Goal: Feedback & Contribution: Submit feedback/report problem

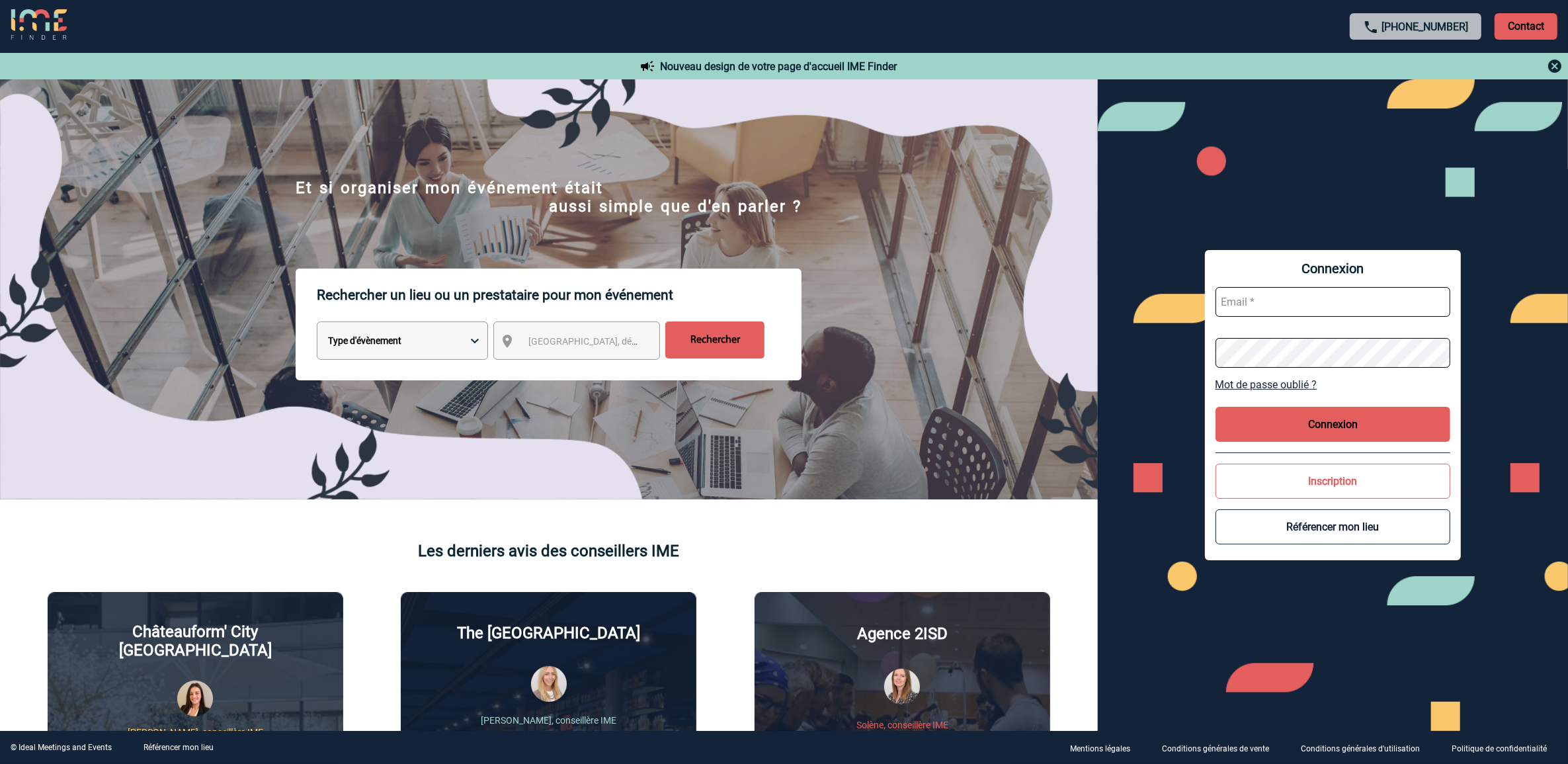
click at [1354, 303] on input "text" at bounding box center [1333, 302] width 236 height 30
type input "vpous@arteloge.com"
click at [1417, 418] on button "Connexion" at bounding box center [1333, 424] width 236 height 35
click at [1195, 371] on div "Connexion vpous@arteloge.com Mot de passe oublié ? Connexion Inscription Référe…" at bounding box center [1333, 404] width 470 height 652
click at [1393, 420] on button "Connexion" at bounding box center [1333, 424] width 236 height 35
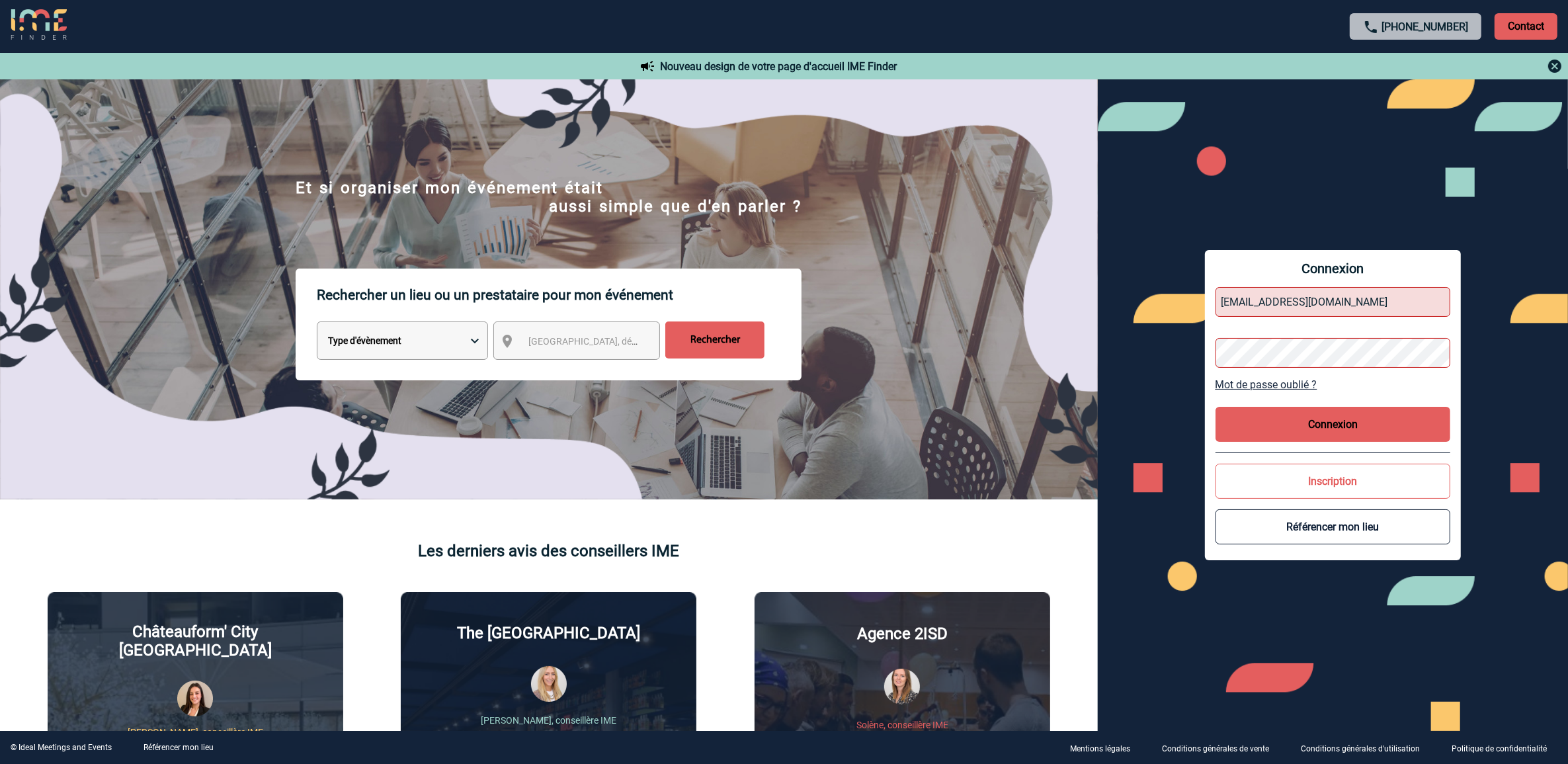
click at [1337, 291] on input "vpous@arteloge.com" at bounding box center [1333, 302] width 236 height 30
click at [1274, 381] on link "Mot de passe oublié ?" at bounding box center [1333, 384] width 236 height 12
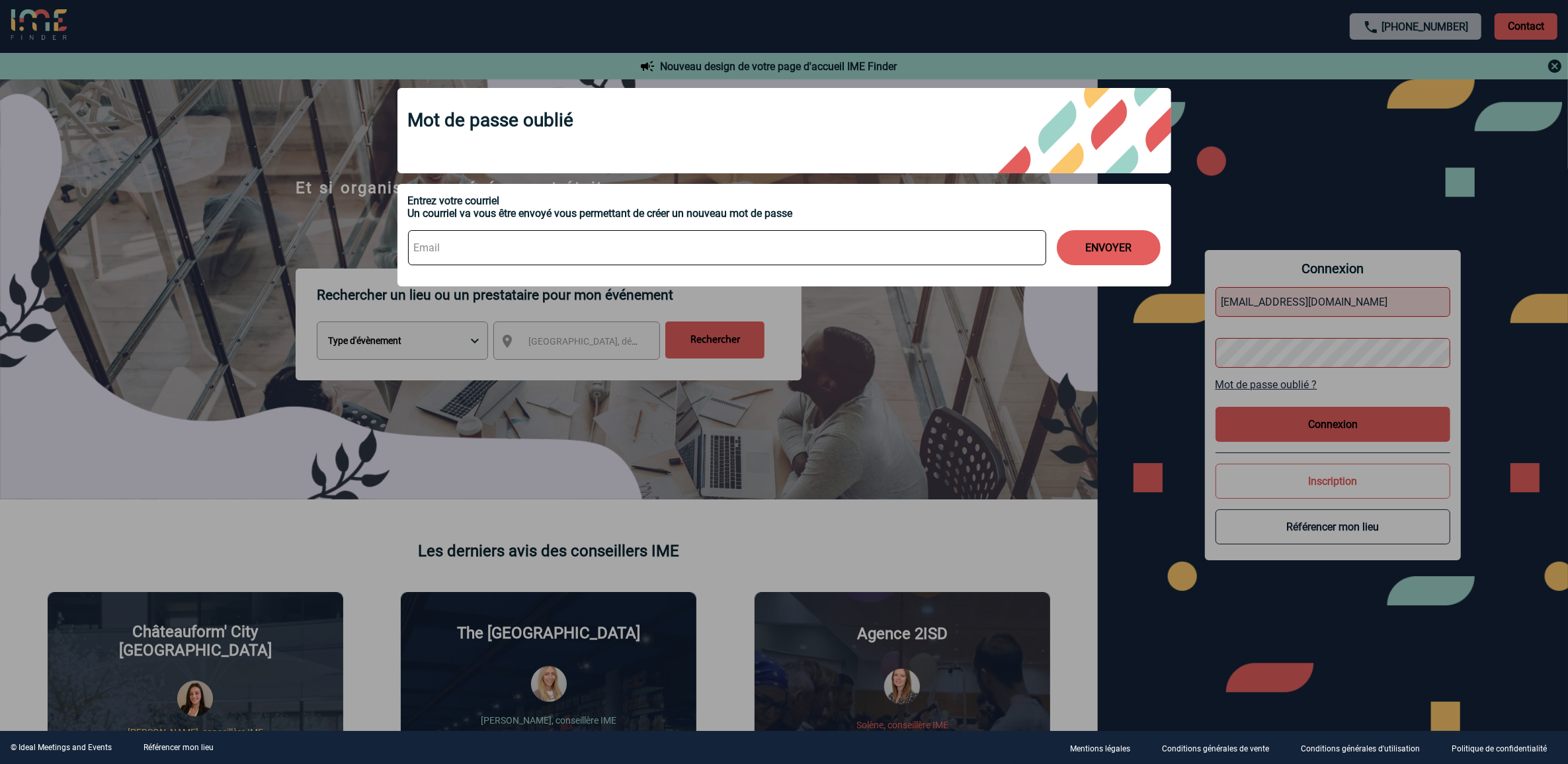
click at [454, 249] on input at bounding box center [727, 248] width 638 height 35
type input "vpous@arteloge.com"
click at [1097, 236] on button "ENVOYER" at bounding box center [1108, 248] width 104 height 35
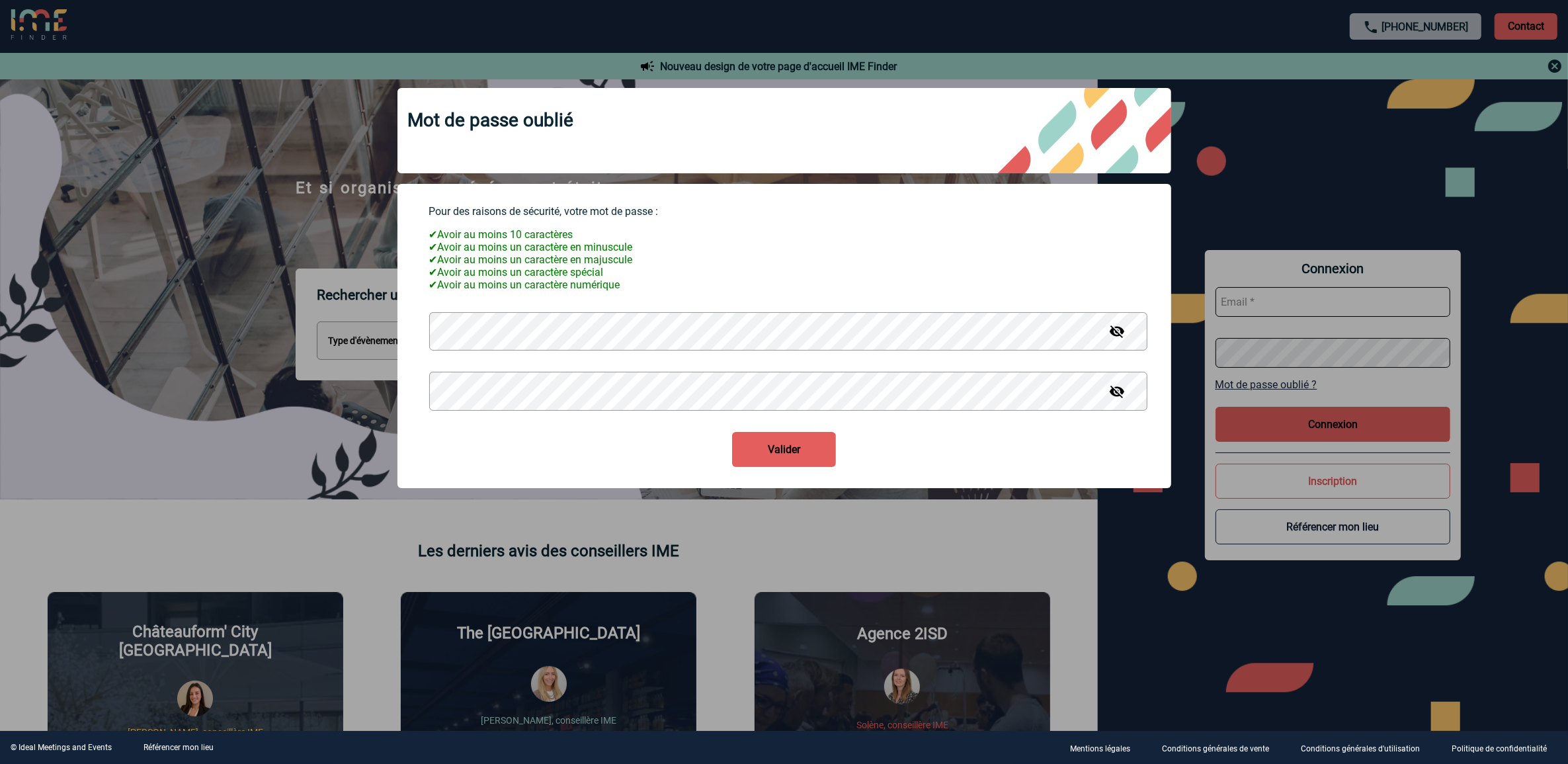
click at [782, 457] on button "Valider" at bounding box center [784, 449] width 104 height 35
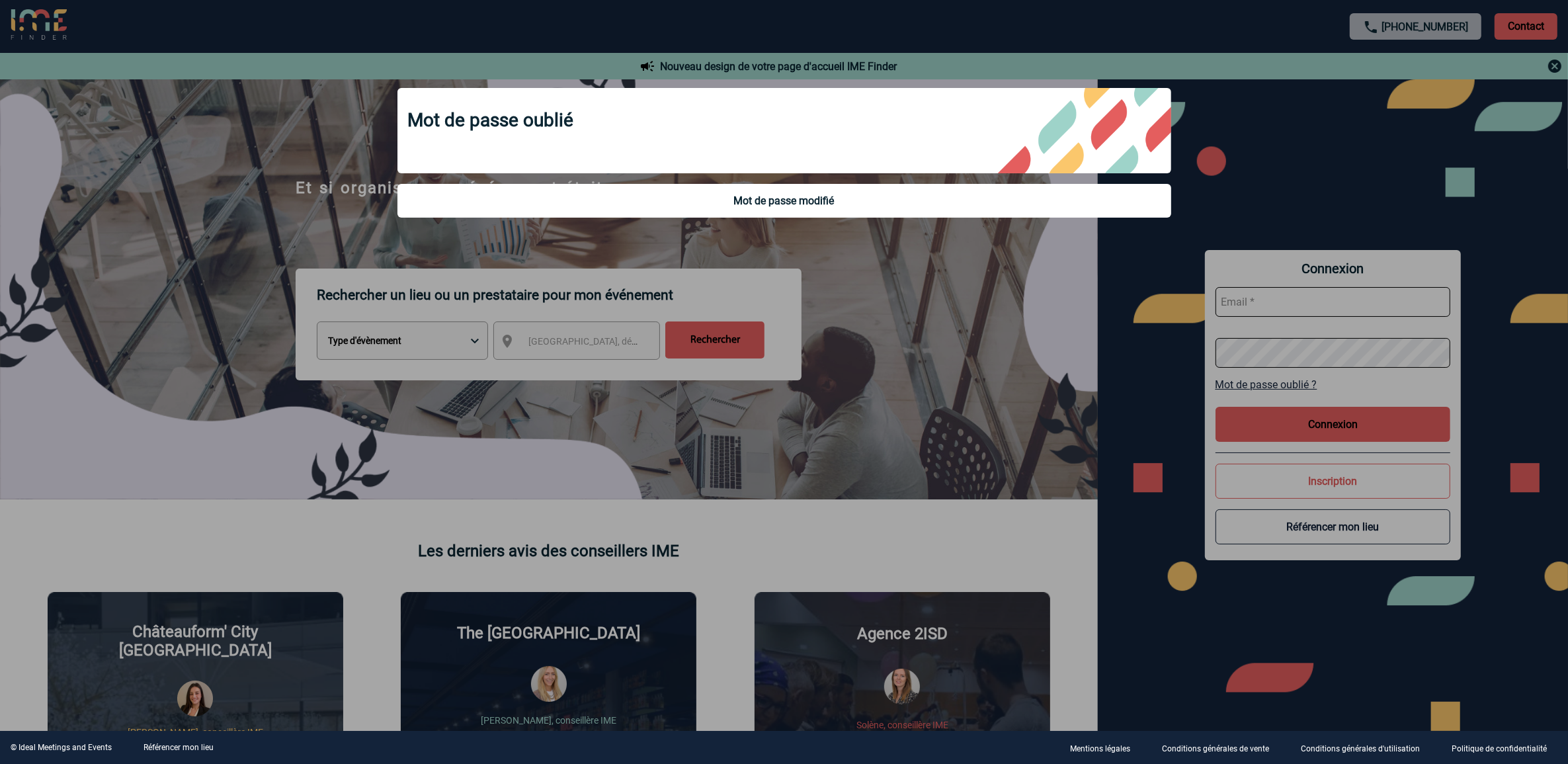
click at [1337, 421] on div at bounding box center [784, 382] width 1568 height 764
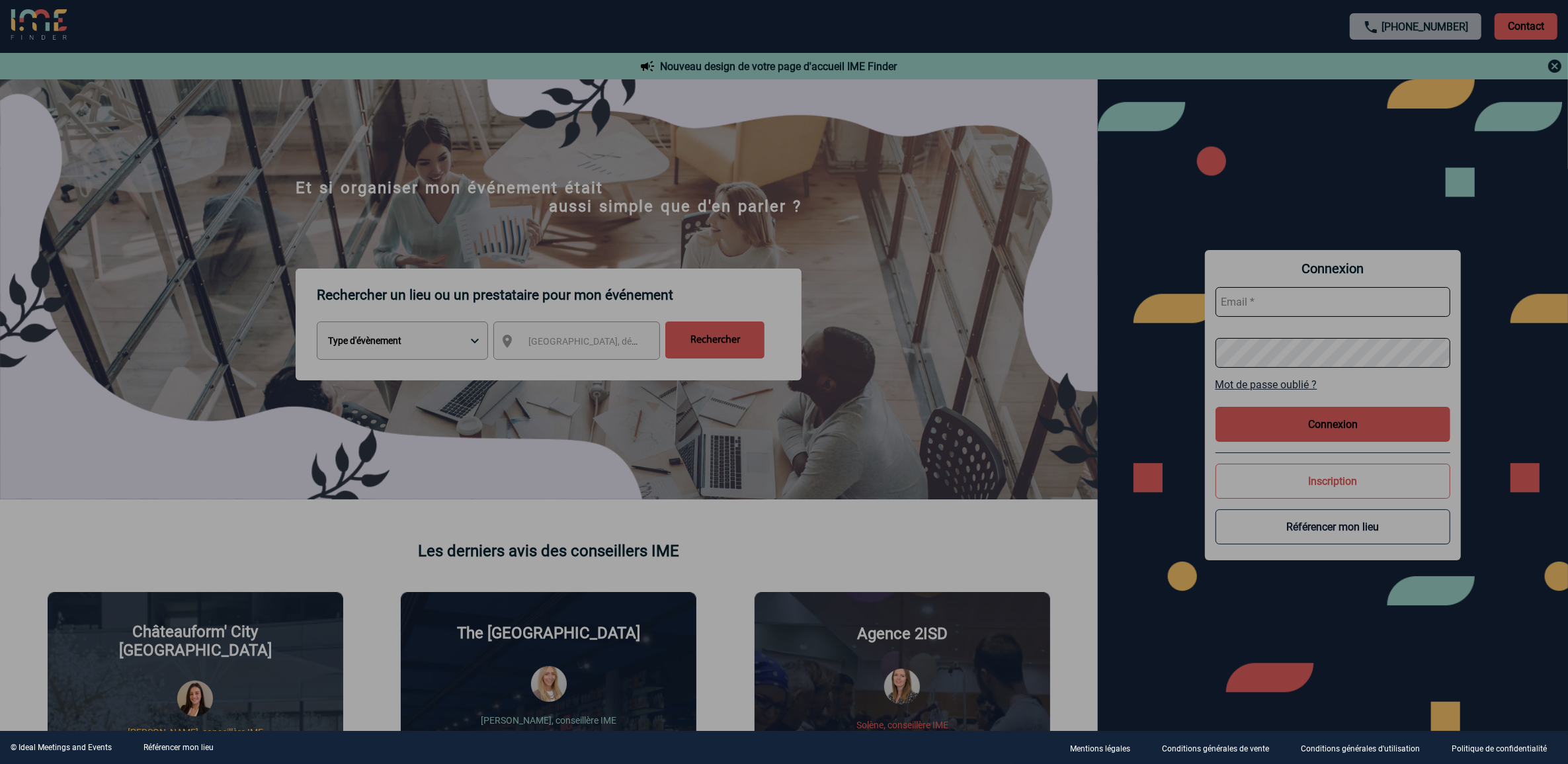
drag, startPoint x: 1293, startPoint y: 278, endPoint x: 1290, endPoint y: 295, distance: 17.3
click at [1291, 283] on div at bounding box center [784, 382] width 1568 height 764
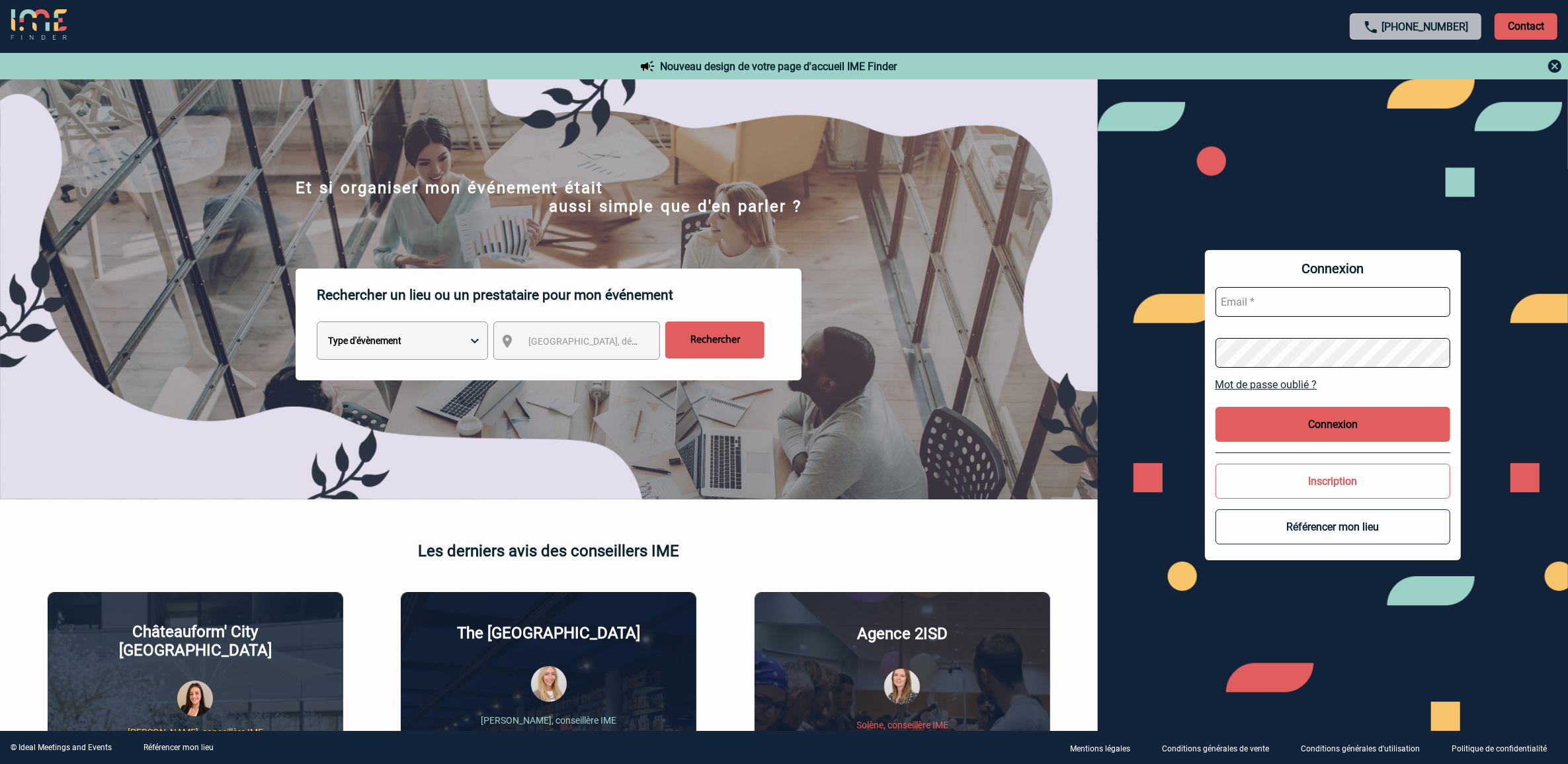
click at [1290, 301] on div at bounding box center [784, 382] width 1568 height 764
click at [1290, 301] on input "text" at bounding box center [1333, 302] width 236 height 30
type input "vpous@arteloge.com"
click at [1341, 428] on button "Connexion" at bounding box center [1333, 424] width 236 height 35
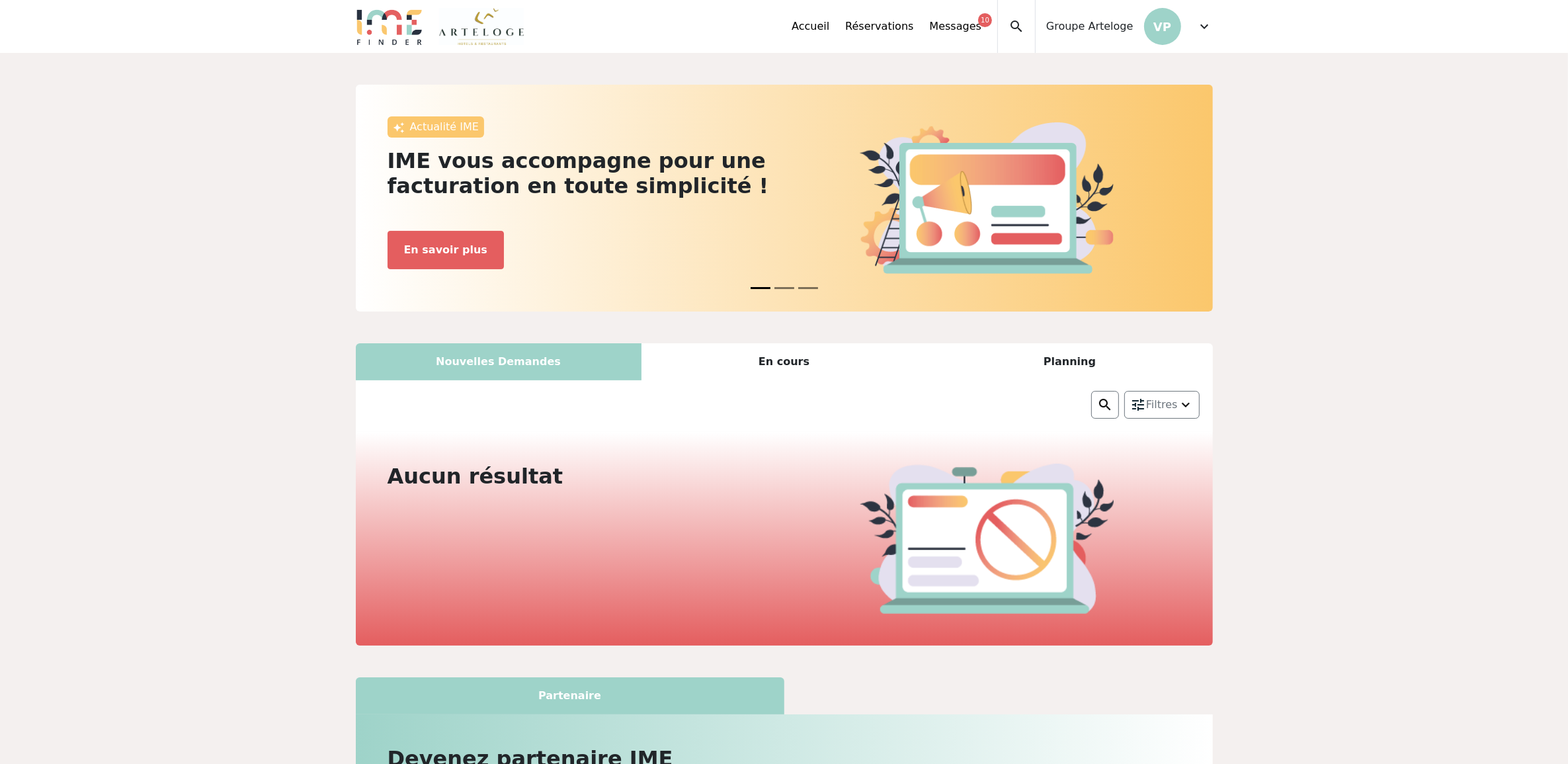
click at [1211, 20] on span "expand_more" at bounding box center [1205, 27] width 16 height 16
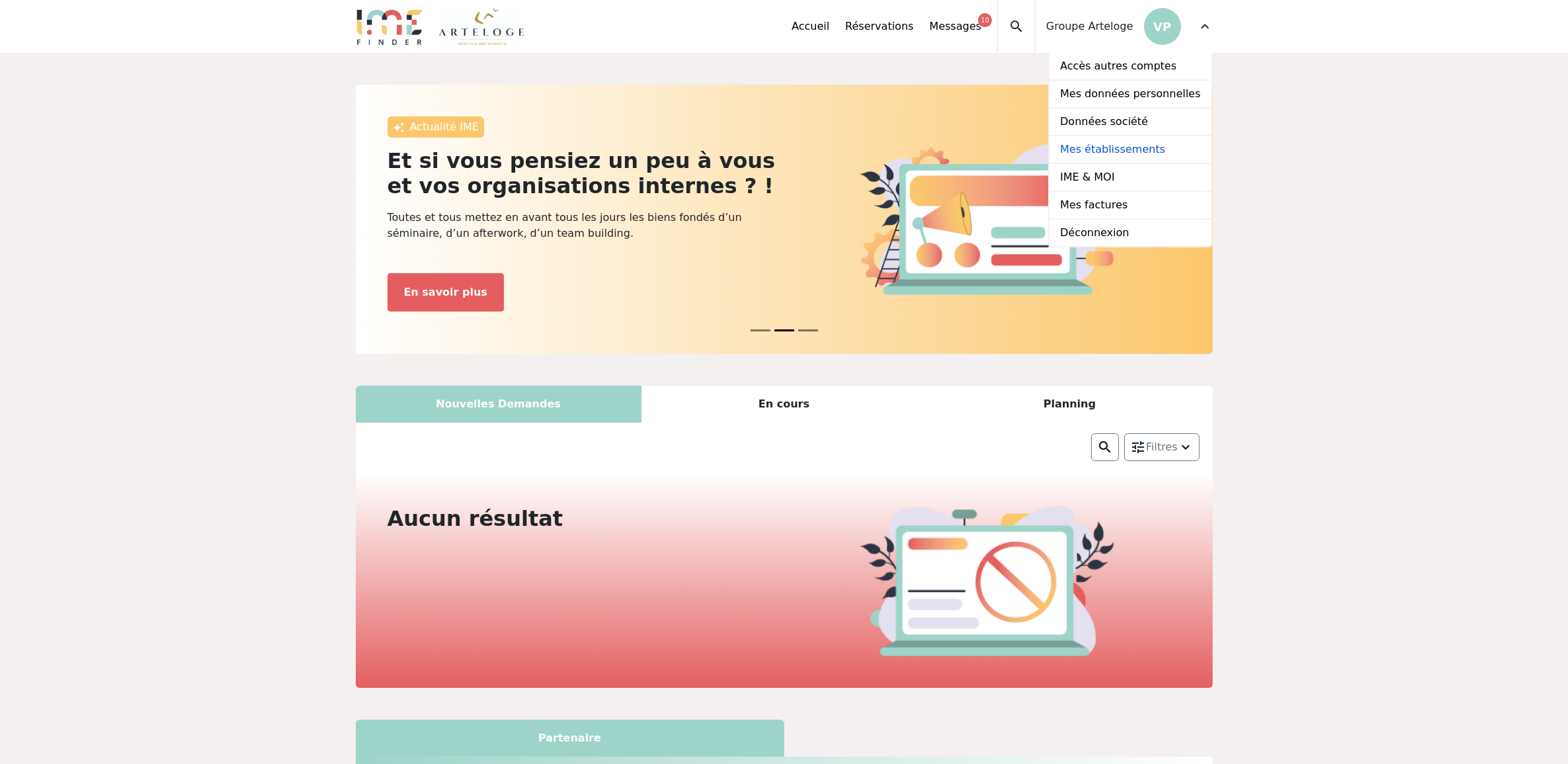
click at [1156, 144] on link "Mes établissements" at bounding box center [1130, 150] width 162 height 28
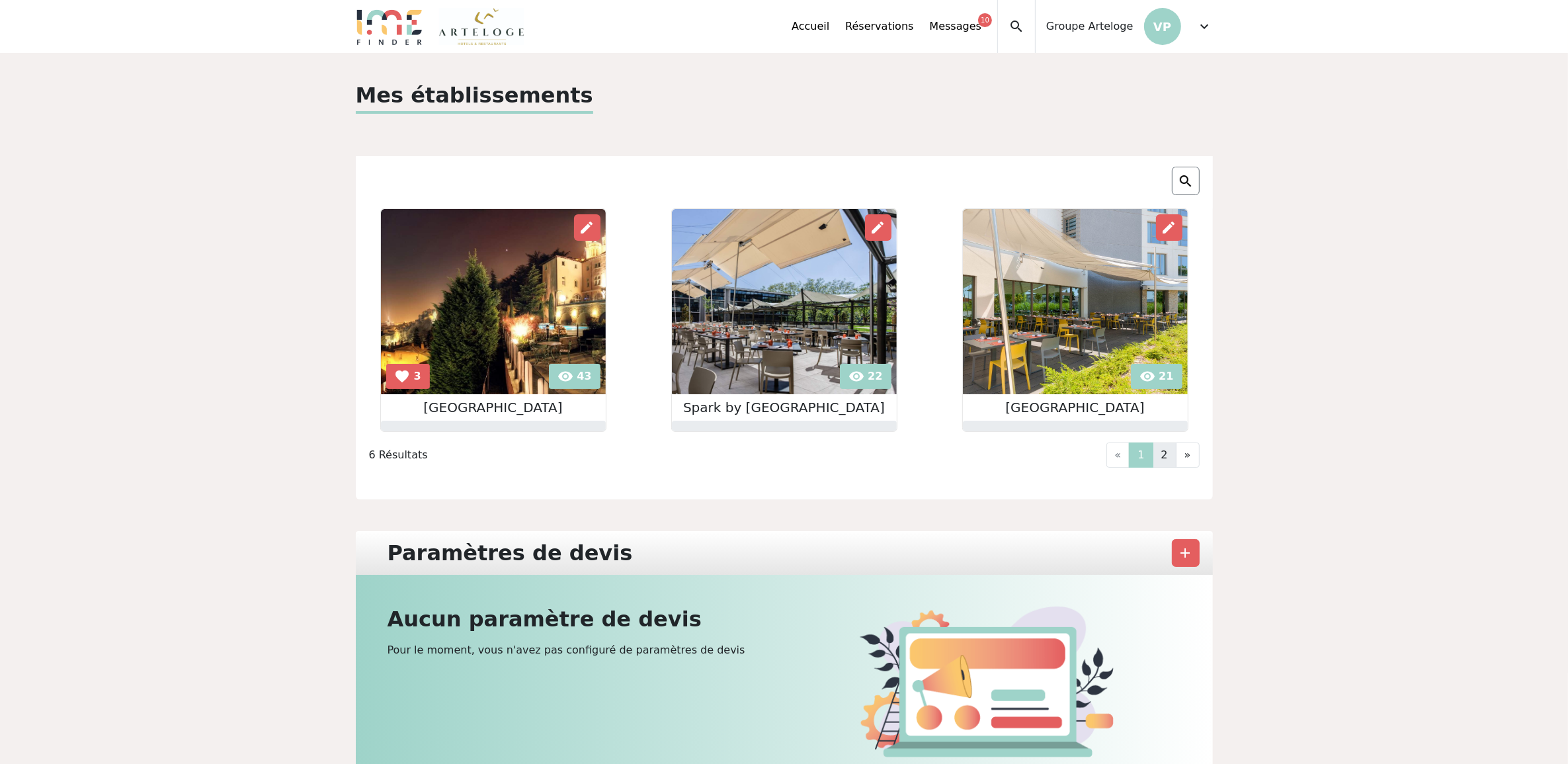
click at [1167, 457] on link "2" at bounding box center [1164, 454] width 24 height 25
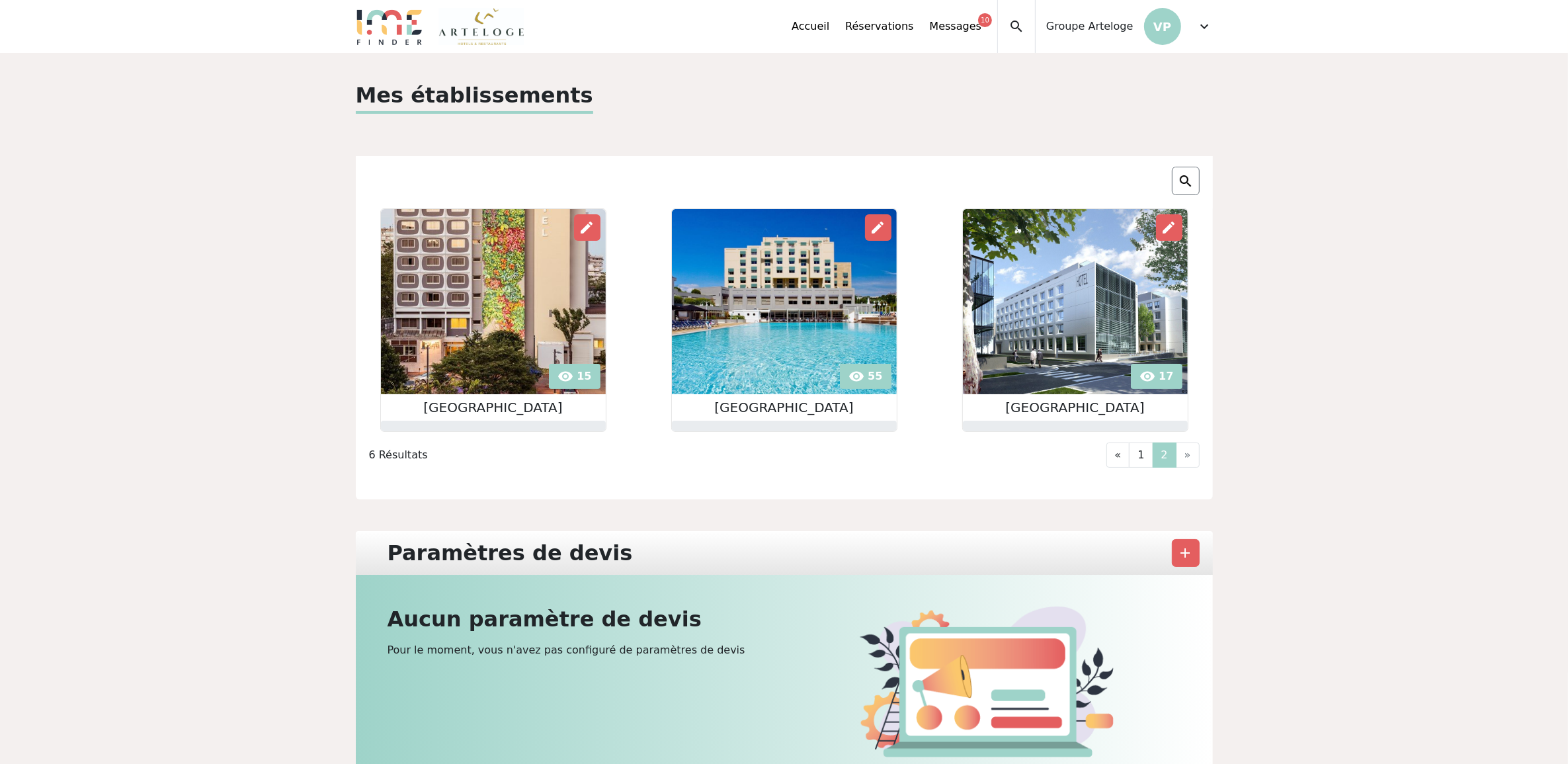
click at [1086, 407] on h2 "[GEOGRAPHIC_DATA]" at bounding box center [1075, 407] width 225 height 16
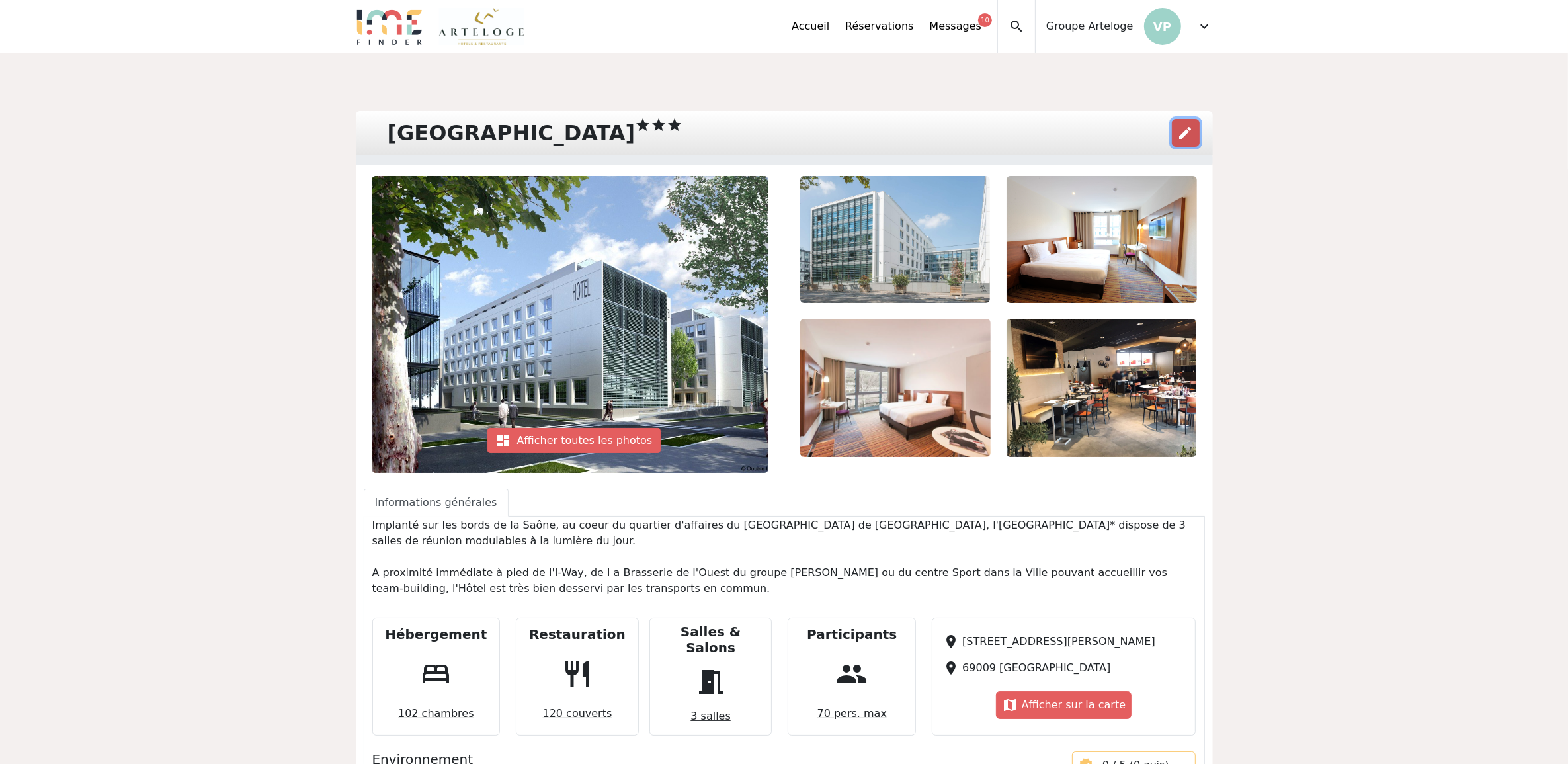
click at [1192, 125] on span "edit" at bounding box center [1186, 133] width 16 height 16
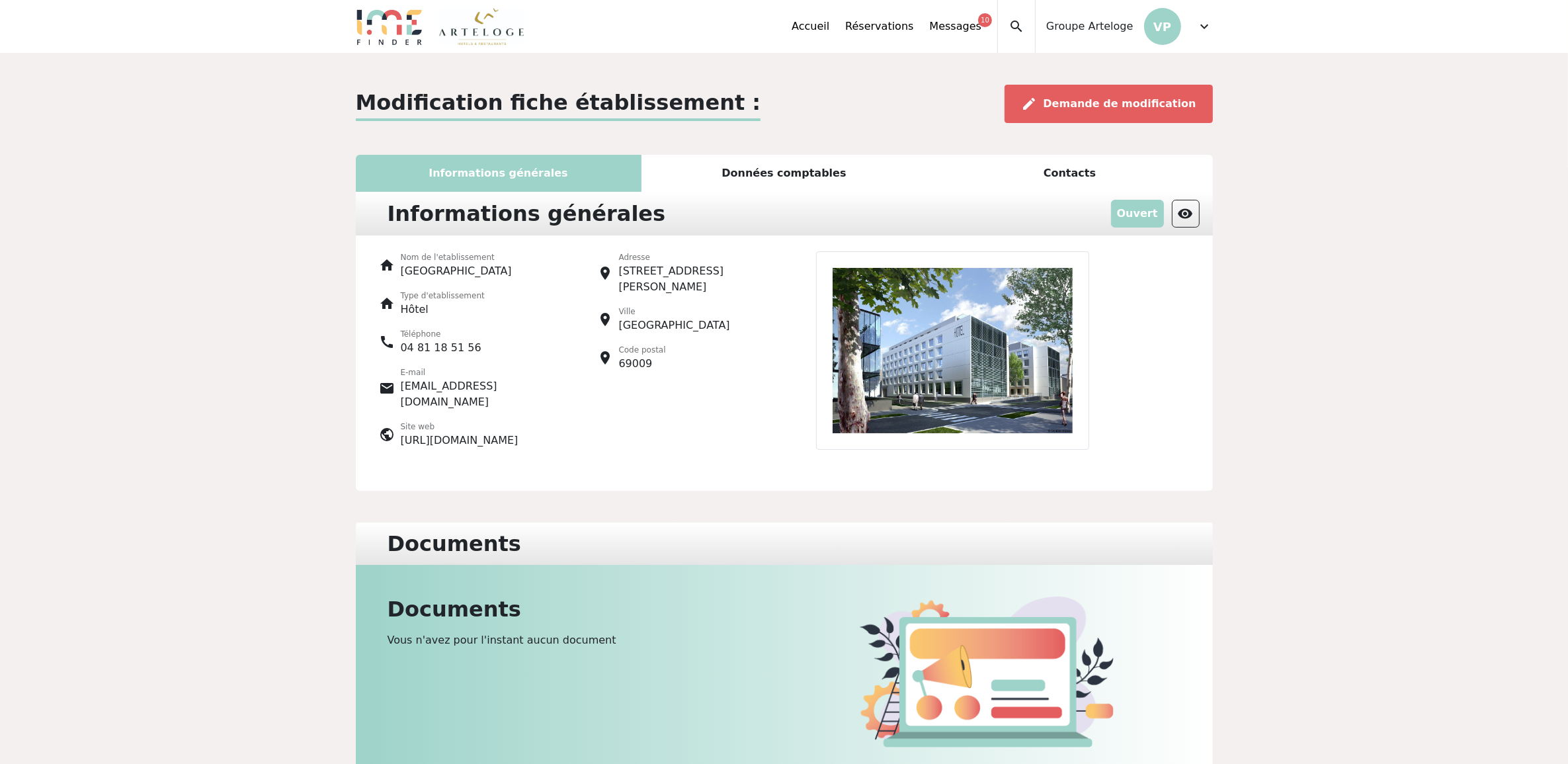
click at [466, 262] on p "Nom de l'etablissement" at bounding box center [456, 257] width 111 height 12
drag, startPoint x: 477, startPoint y: 278, endPoint x: 480, endPoint y: 272, distance: 6.7
click at [478, 278] on p "[GEOGRAPHIC_DATA]" at bounding box center [456, 271] width 111 height 16
click at [480, 271] on p "[GEOGRAPHIC_DATA]" at bounding box center [456, 271] width 111 height 16
click at [1124, 104] on span "Demande de modification" at bounding box center [1120, 103] width 153 height 12
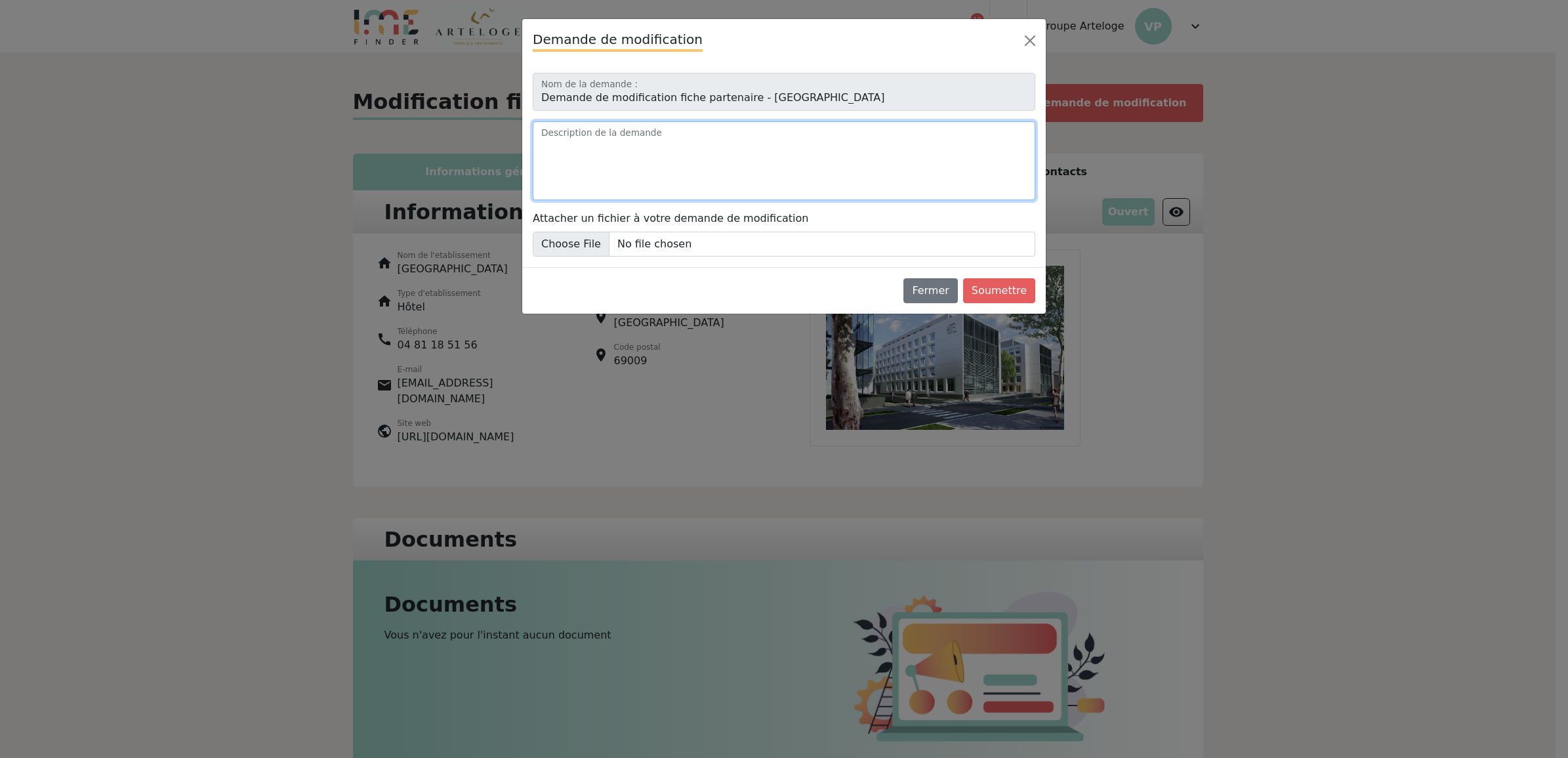
click at [837, 148] on textarea "Description de la demande" at bounding box center [784, 160] width 503 height 78
click at [981, 158] on textarea "Bonjour, l'Hôtel prend une enseigne Hilton au [DATE] et devient Spark by [GEOGR…" at bounding box center [784, 160] width 503 height 78
paste textarea "[URL][DOMAIN_NAME]"
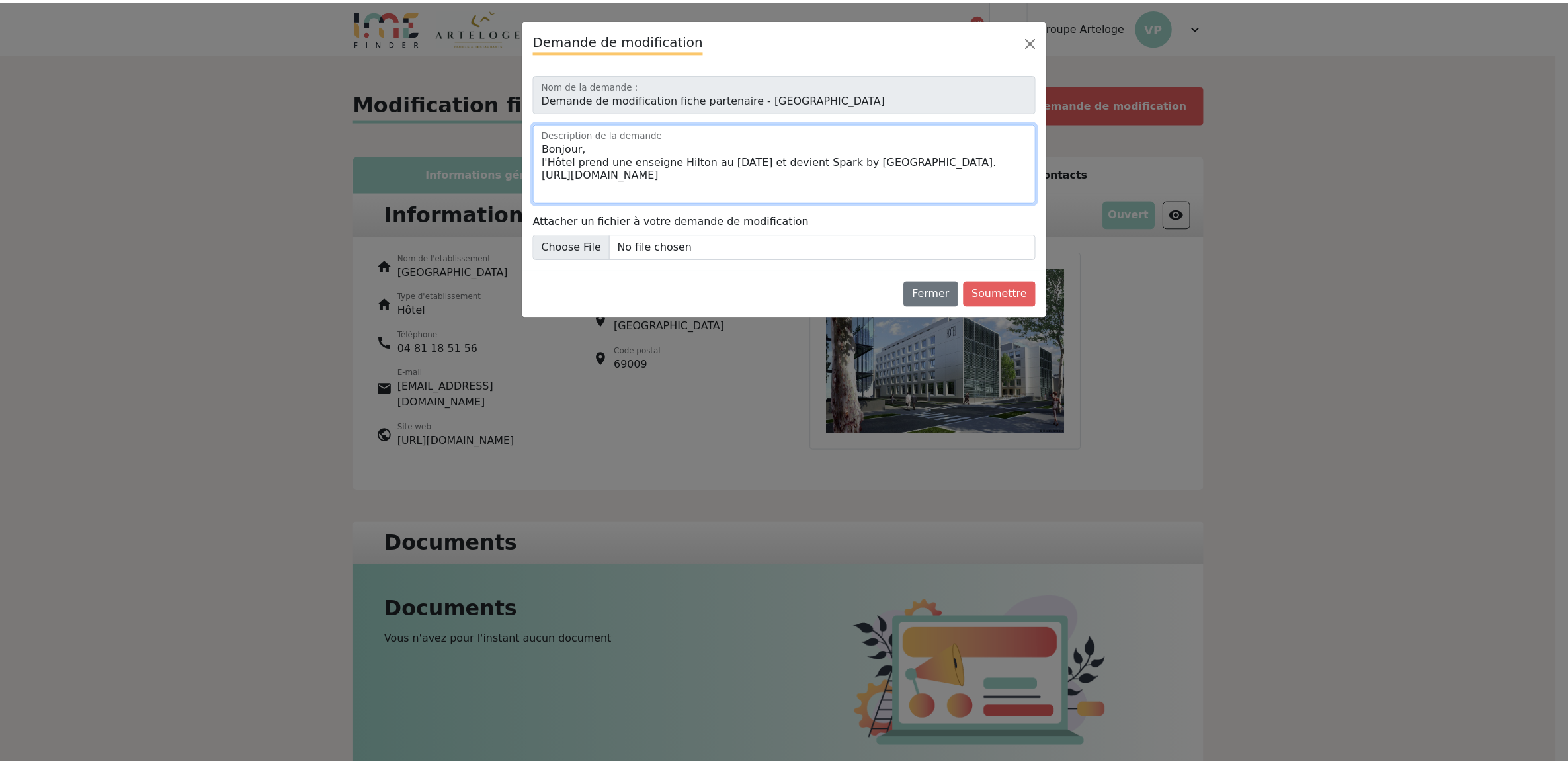
scroll to position [5, 0]
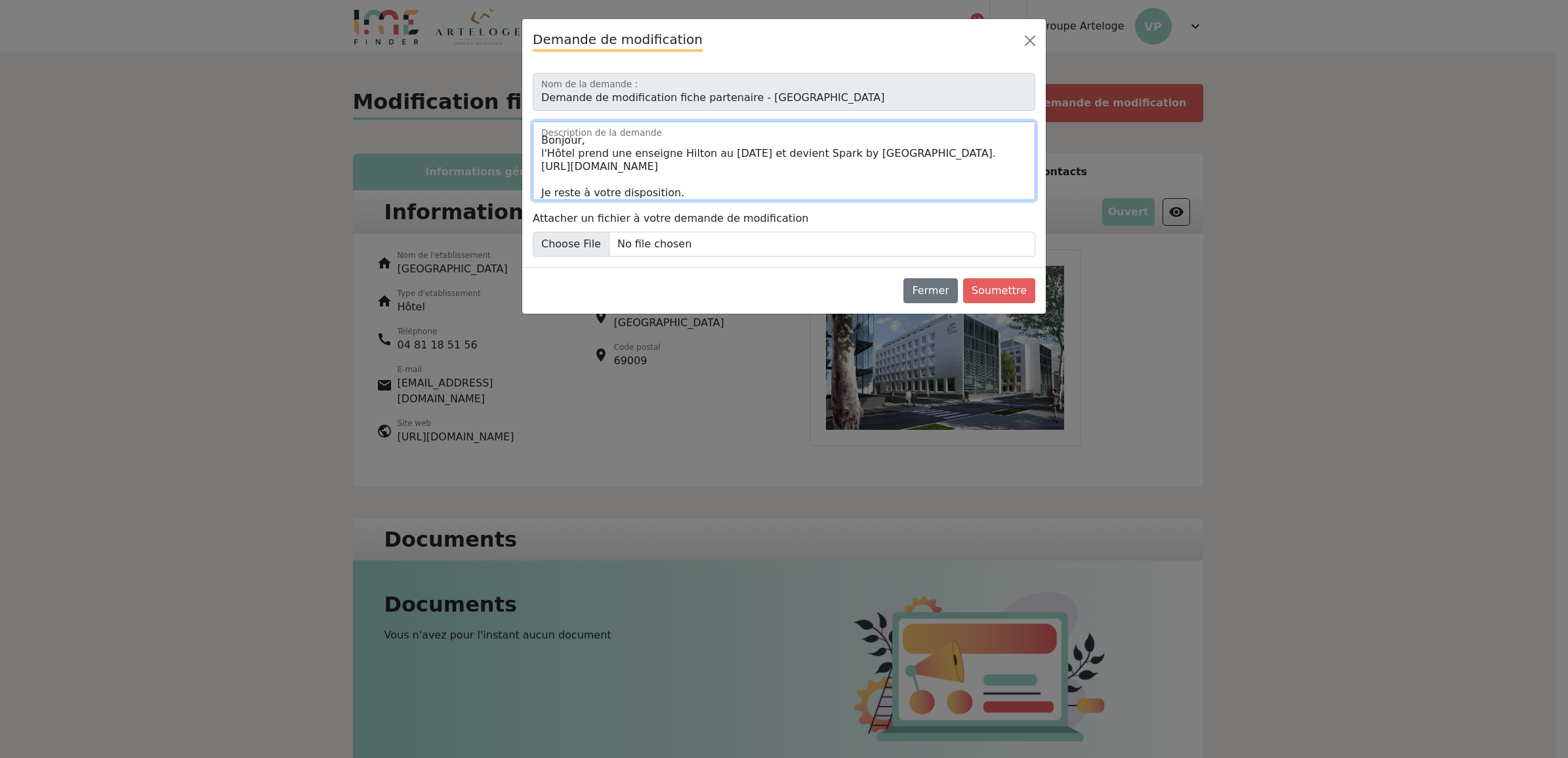
click at [785, 149] on textarea "Bonjour, l'Hôtel prend une enseigne Hilton au [DATE] et devient Spark by [GEOGR…" at bounding box center [784, 160] width 503 height 78
click at [783, 152] on textarea "Bonjour, l'Hôtel prend une enseigne Hilton au [DATE] et devient Spark by [GEOGR…" at bounding box center [784, 160] width 503 height 78
click at [789, 151] on textarea "Bonjour, l'Hôtel prend une enseigne Hilton au [DATE] et devient Spark by [GEOGR…" at bounding box center [784, 160] width 503 height 78
click at [787, 152] on textarea "Bonjour, l'Hôtel prend une enseigne Hilton au [DATE] et devient Spark by [GEOGR…" at bounding box center [784, 160] width 503 height 78
type textarea "Bonjour, l'Hôtel prend une enseigne Hilton au [DATE] et devient Spark by [GEOGR…"
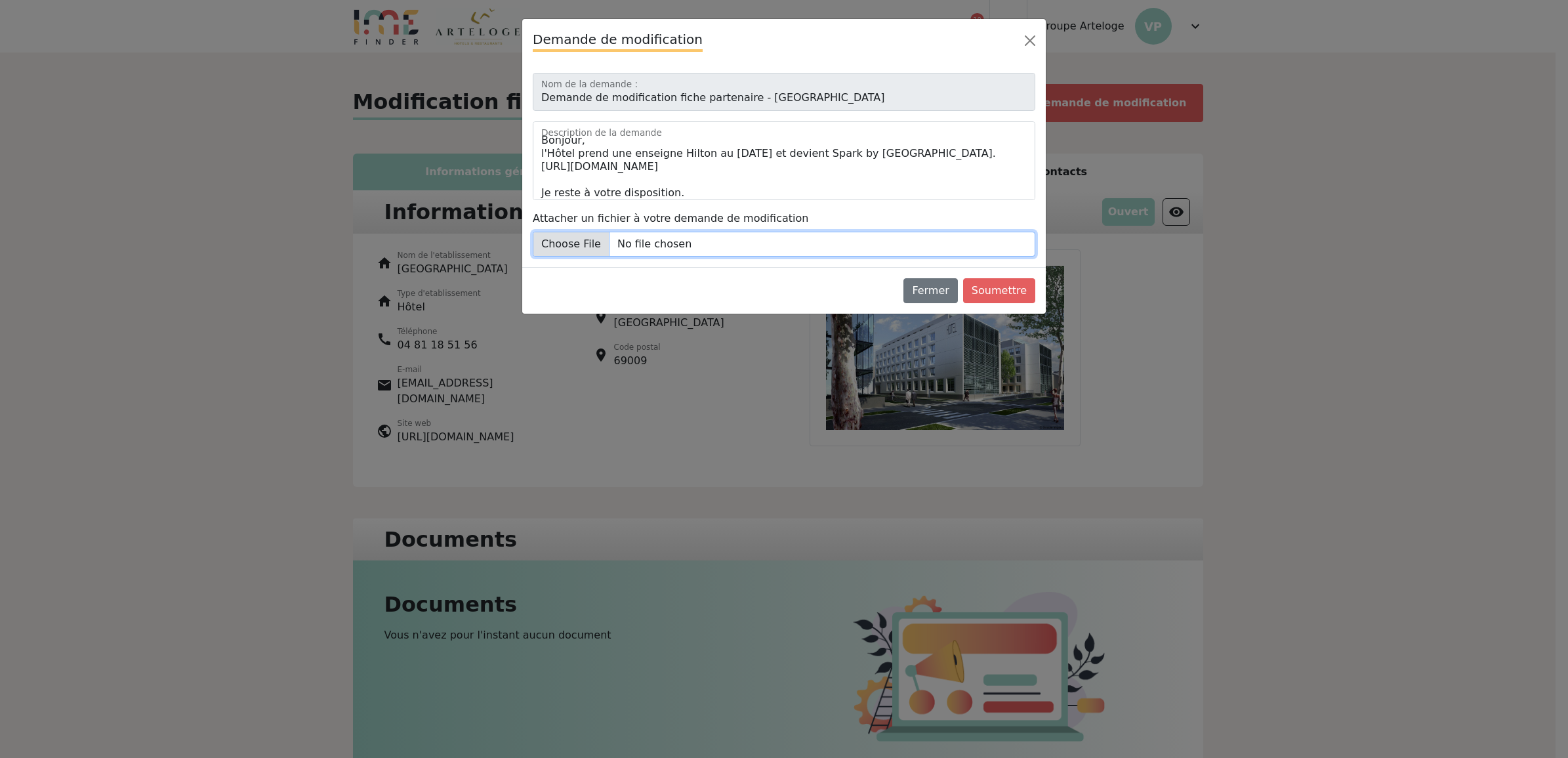
click at [618, 250] on input "Attacher un fichier à votre demande de modification" at bounding box center [784, 244] width 503 height 25
click at [1006, 293] on button "Soumettre" at bounding box center [999, 291] width 72 height 25
